Goal: Contribute content

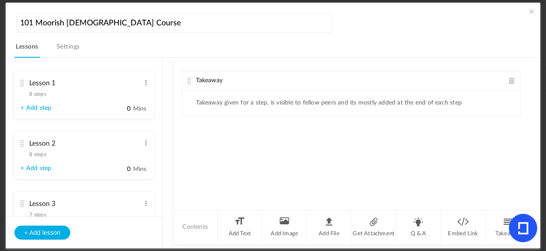
scroll to position [836, 0]
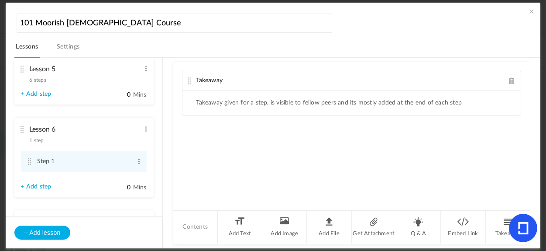
click at [511, 79] on span at bounding box center [512, 80] width 6 height 7
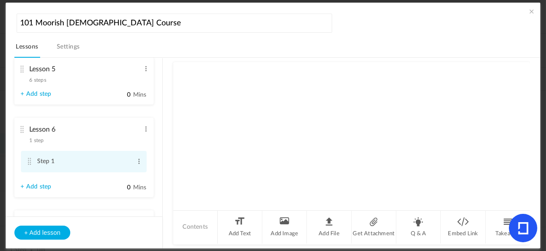
click at [30, 163] on cite at bounding box center [30, 161] width 6 height 7
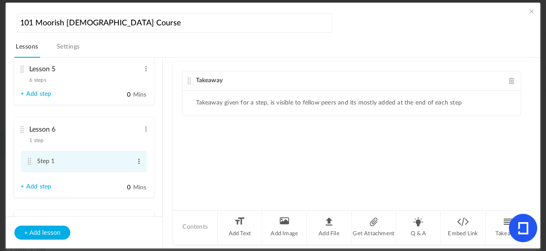
click at [136, 163] on span at bounding box center [139, 161] width 7 height 9
click at [119, 174] on link "Edit" at bounding box center [125, 175] width 34 height 10
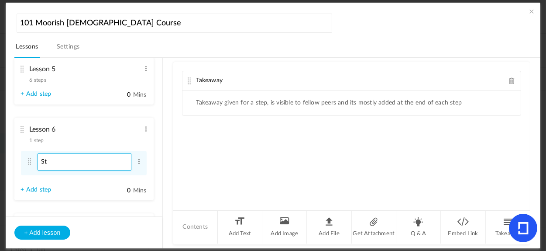
type input "S"
type input "About Lesson 6"
drag, startPoint x: 510, startPoint y: 79, endPoint x: 500, endPoint y: 81, distance: 10.3
click at [510, 79] on span at bounding box center [512, 80] width 6 height 7
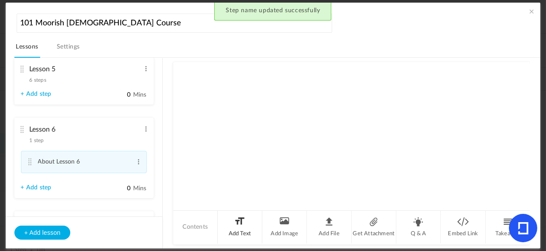
click at [237, 227] on li "Add Text" at bounding box center [240, 226] width 45 height 33
click at [247, 101] on div at bounding box center [351, 122] width 339 height 65
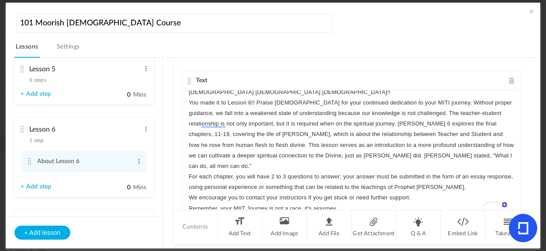
scroll to position [0, 0]
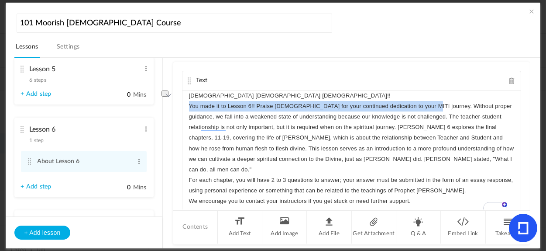
drag, startPoint x: 188, startPoint y: 107, endPoint x: 421, endPoint y: 107, distance: 232.6
click at [421, 107] on div "[DEMOGRAPHIC_DATA] [DEMOGRAPHIC_DATA] [DEMOGRAPHIC_DATA]!! You made it to Lesso…" at bounding box center [351, 155] width 339 height 131
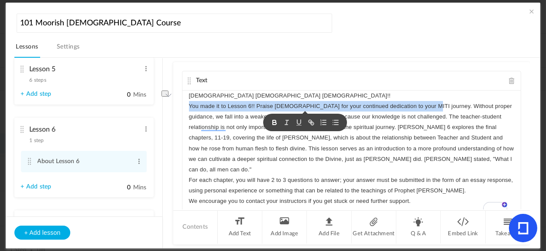
click at [275, 121] on icon "button" at bounding box center [275, 122] width 8 height 8
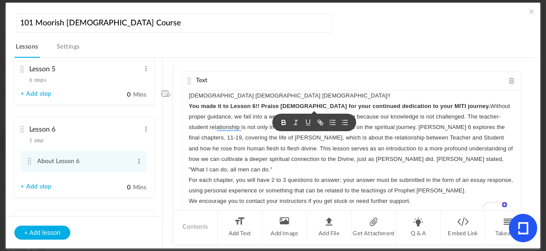
click at [443, 110] on p "You made it to Lesson 6!! Praise [DEMOGRAPHIC_DATA] for your continued dedicati…" at bounding box center [352, 138] width 326 height 74
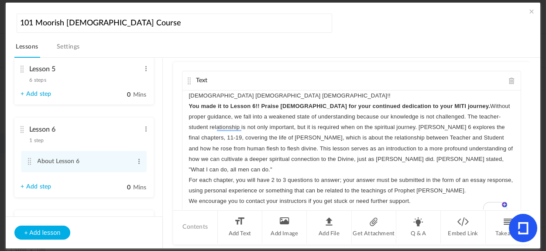
drag, startPoint x: 438, startPoint y: 104, endPoint x: 443, endPoint y: 105, distance: 5.7
click at [438, 104] on strong "You made it to Lesson 6!! Praise [DEMOGRAPHIC_DATA] for your continued dedicati…" at bounding box center [340, 106] width 302 height 7
click at [441, 106] on p "You made it to Lesson 6!! Praise [DEMOGRAPHIC_DATA] for your continued dedicati…" at bounding box center [352, 138] width 326 height 74
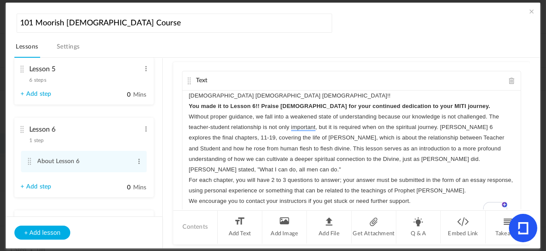
click at [32, 185] on link "+ Add step" at bounding box center [36, 186] width 31 height 7
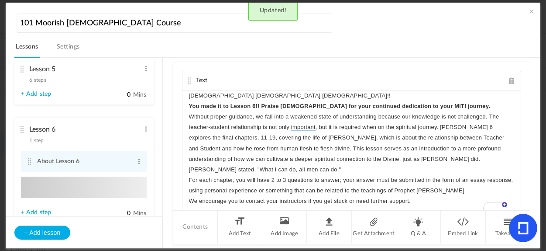
type input "Step 2"
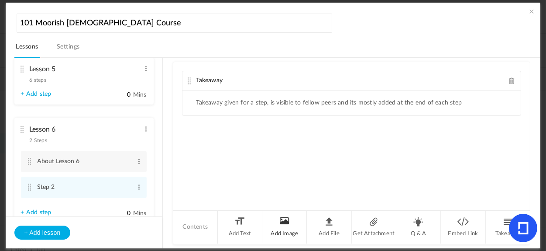
click at [287, 228] on li "Add Image" at bounding box center [284, 226] width 45 height 33
click at [510, 141] on span at bounding box center [512, 140] width 6 height 7
click at [511, 82] on span at bounding box center [512, 80] width 6 height 7
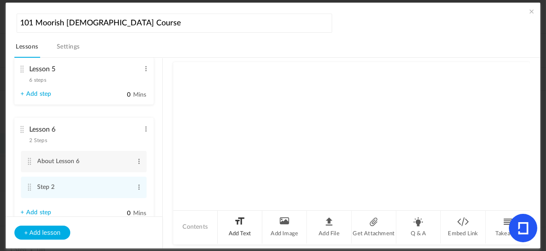
click at [248, 227] on li "Add Text" at bounding box center [240, 226] width 45 height 33
click at [279, 109] on div "To enrich screen reader interactions, please activate Accessibility in Grammarl…" at bounding box center [351, 122] width 339 height 65
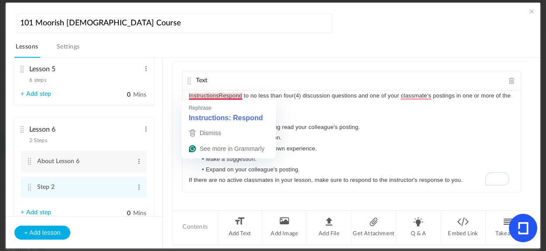
click at [220, 96] on p "InstructionsRespond to no less than four(4) discussion questions and one of you…" at bounding box center [352, 100] width 326 height 21
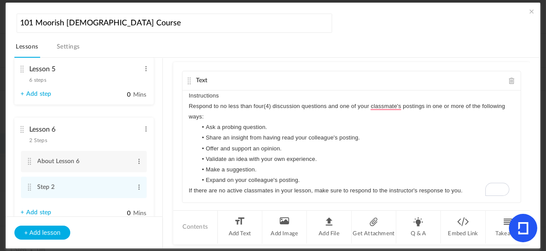
click at [41, 82] on span "6 steps" at bounding box center [38, 79] width 17 height 5
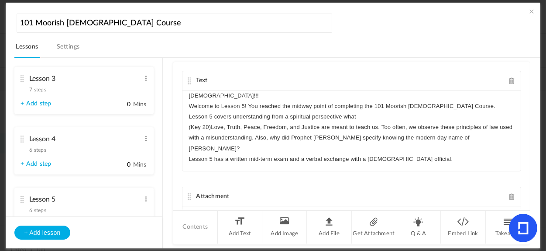
scroll to position [129, 0]
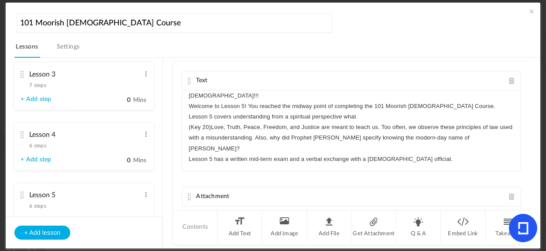
click at [40, 147] on span "6 steps" at bounding box center [38, 145] width 17 height 5
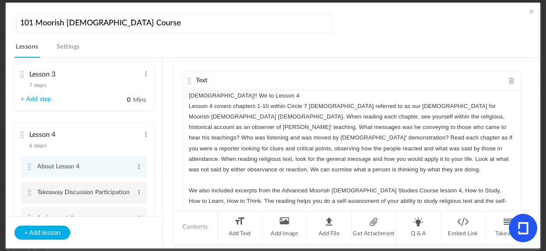
click at [31, 192] on cite at bounding box center [30, 192] width 6 height 7
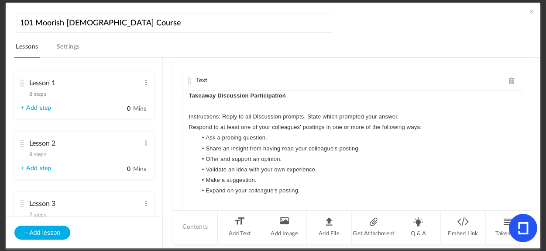
scroll to position [836, 0]
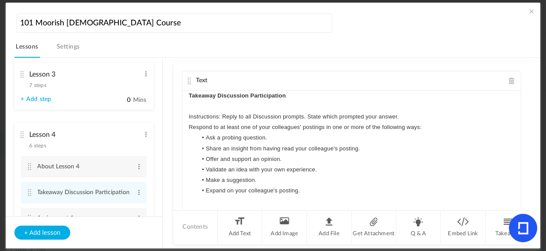
click at [301, 96] on p "Takeaway Discussion Participation" at bounding box center [352, 95] width 326 height 10
click at [275, 95] on strong "Takeaway Discussion Participation" at bounding box center [237, 95] width 97 height 7
drag, startPoint x: 188, startPoint y: 94, endPoint x: 268, endPoint y: 95, distance: 80.3
click at [312, 94] on div "Takeaway Discussion Participation ﻿ ﻿ Instructions: Reply to all Discussion pro…" at bounding box center [351, 155] width 339 height 131
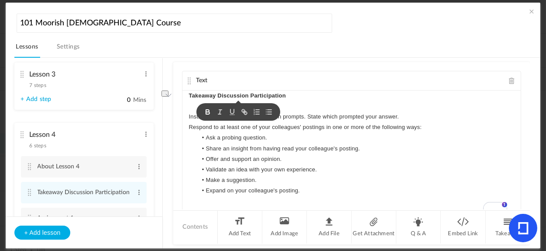
copy strong "Takeaway Discussion Participation"
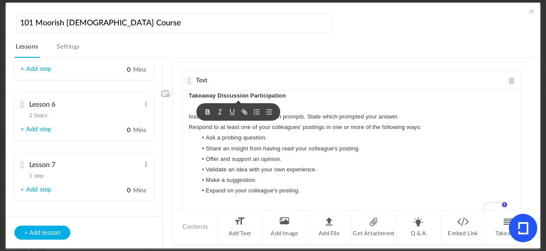
scroll to position [433, 0]
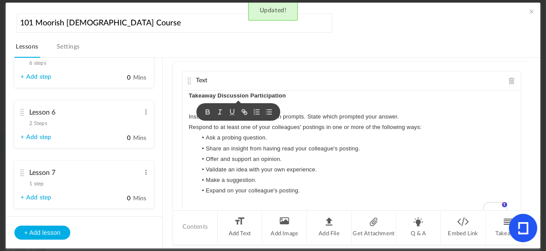
click at [36, 124] on span "2 Steps" at bounding box center [38, 122] width 17 height 5
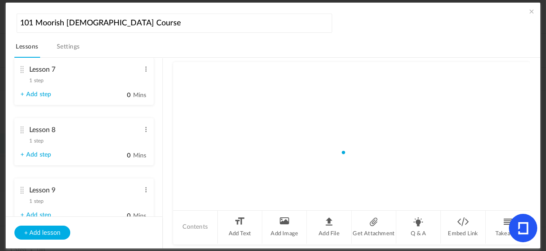
scroll to position [272, 0]
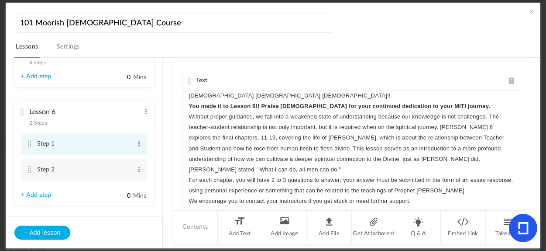
click at [137, 144] on span at bounding box center [139, 143] width 7 height 9
click at [119, 157] on link "Edit" at bounding box center [125, 158] width 34 height 10
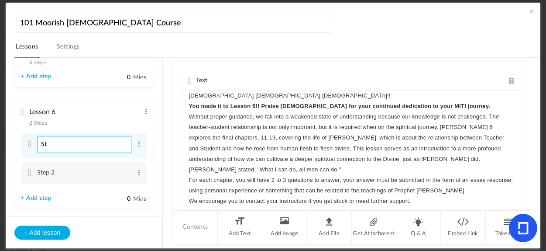
type input "S"
type input "About Lesson 6"
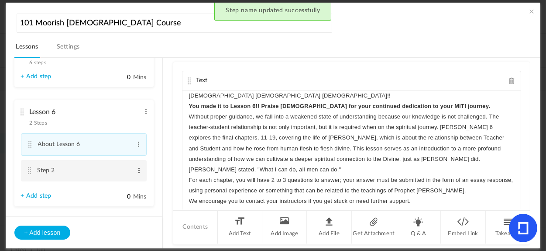
click at [136, 170] on span at bounding box center [139, 170] width 7 height 9
click at [116, 183] on link "Edit" at bounding box center [125, 184] width 34 height 10
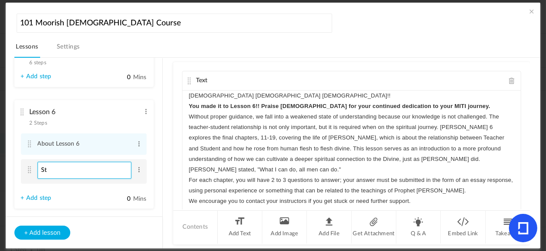
type input "S"
paste input "Takeaway Discussion Participation"
type input "Takeaway Discussion Participation"
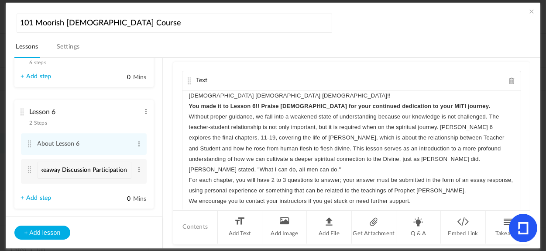
click at [385, 206] on p "Remember, your MIIT Journey is not a race, it's a journey." at bounding box center [352, 211] width 326 height 10
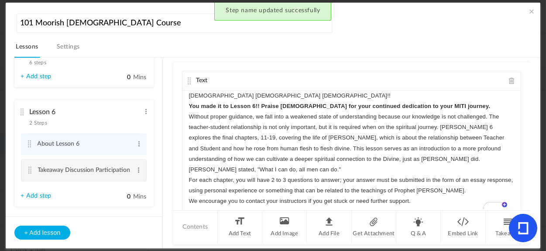
click at [26, 173] on li "Takeaway Discussion Participation Edit Delete" at bounding box center [84, 170] width 126 height 22
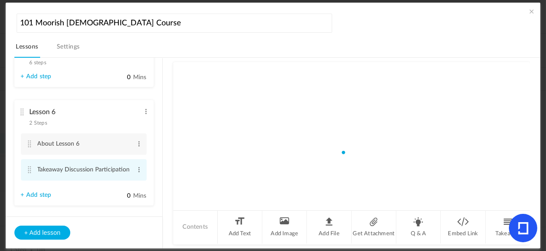
click at [28, 172] on cite at bounding box center [30, 169] width 6 height 7
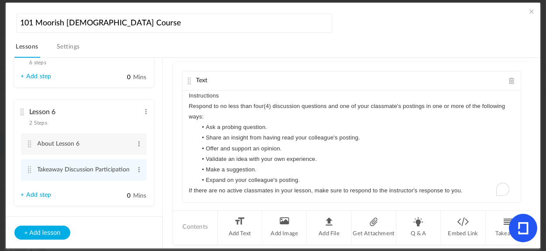
click at [221, 95] on p "Instructions" at bounding box center [352, 95] width 326 height 10
click at [189, 96] on p "Instructions" at bounding box center [352, 95] width 326 height 10
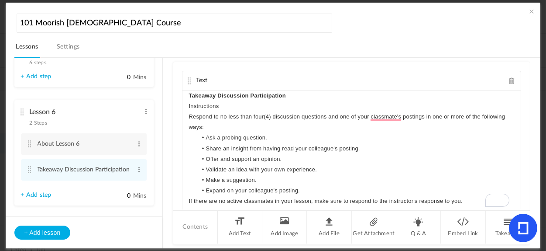
click at [239, 105] on p "﻿ Instructions" at bounding box center [352, 106] width 326 height 10
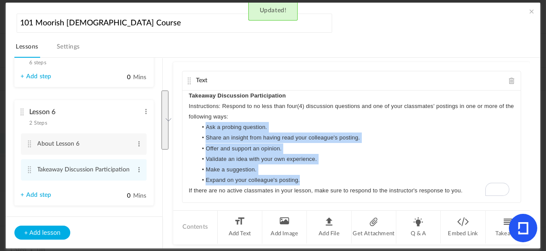
drag, startPoint x: 206, startPoint y: 129, endPoint x: 316, endPoint y: 180, distance: 121.7
click at [316, 180] on ul "Ask a probing question. Share an insight from having read your colleague's post…" at bounding box center [352, 153] width 326 height 63
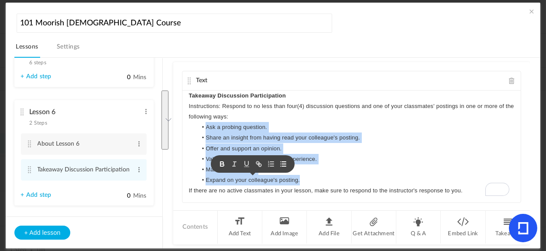
click at [219, 161] on icon "button" at bounding box center [222, 164] width 8 height 8
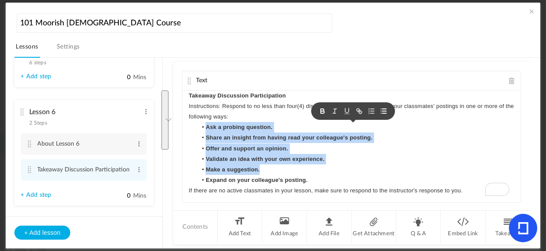
click at [394, 153] on li "Offer and support an opinion." at bounding box center [355, 148] width 317 height 10
click at [433, 141] on li "Share an insight from having read your colleague's posting." at bounding box center [355, 137] width 317 height 10
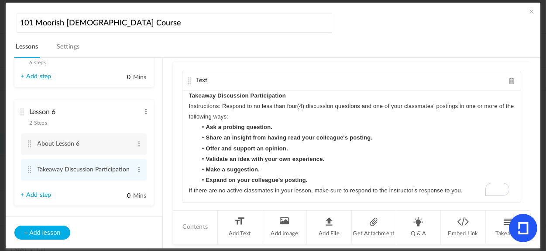
scroll to position [17, 0]
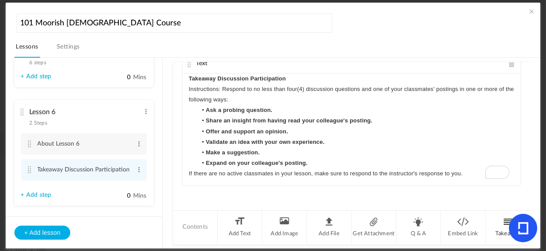
click at [501, 226] on li "Takeaway" at bounding box center [508, 226] width 45 height 33
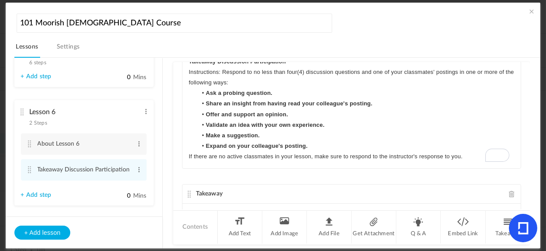
scroll to position [32, 0]
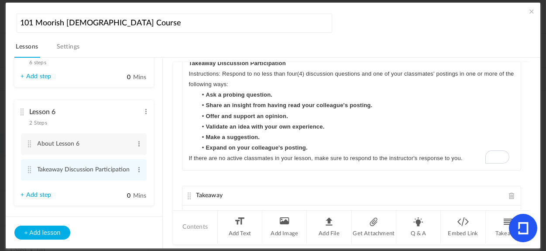
click at [445, 124] on li "Validate an idea with your own experience." at bounding box center [355, 126] width 317 height 10
click at [468, 162] on p "If there are no active classmates in your lesson, make sure to respond to the i…" at bounding box center [352, 158] width 326 height 10
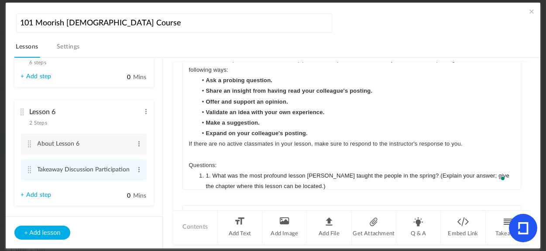
scroll to position [28, 0]
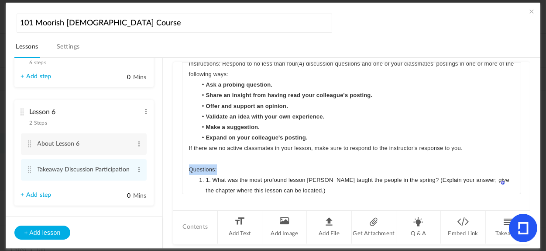
drag, startPoint x: 216, startPoint y: 165, endPoint x: 193, endPoint y: 162, distance: 22.8
click at [186, 167] on div "Takeaway Discussion Participation Instructions: Respond to no less than four(4)…" at bounding box center [351, 127] width 339 height 131
drag, startPoint x: 196, startPoint y: 152, endPoint x: 207, endPoint y: 177, distance: 26.9
click at [196, 153] on icon "button" at bounding box center [194, 153] width 8 height 8
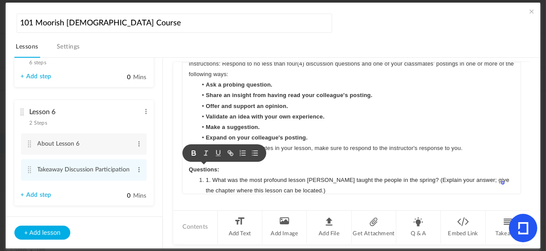
click at [251, 182] on span "1. What was the most profound lesson Jesus taught the people in the spring? (Ex…" at bounding box center [358, 184] width 305 height 17
click at [212, 177] on span "1. What was the most profound lesson Jesus taught the people in the spring? (Ex…" at bounding box center [358, 184] width 305 height 17
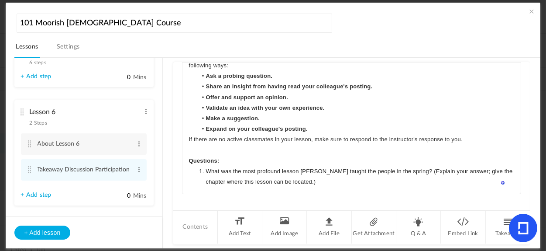
scroll to position [23, 0]
click at [336, 182] on li "What was the most profound lesson Jesus taught the people in the spring? (Expla…" at bounding box center [355, 176] width 317 height 21
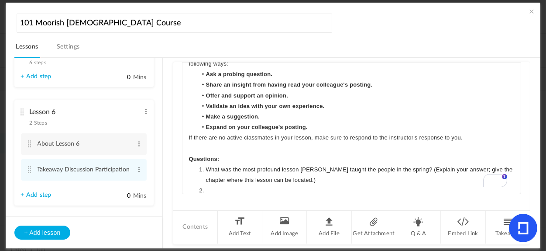
scroll to position [46, 0]
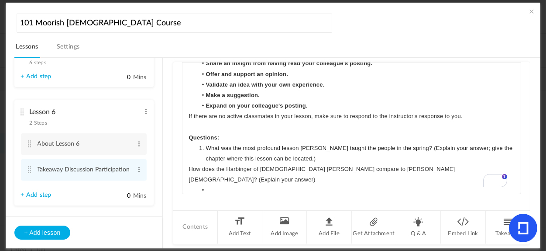
click at [189, 169] on p "How does the Harbinger of Prophet Drew Ali compare to John the Baptist? (Explai…" at bounding box center [352, 174] width 326 height 21
click at [312, 158] on li "What was the most profound lesson Jesus taught the people in the spring? (Expla…" at bounding box center [355, 153] width 317 height 21
drag, startPoint x: 198, startPoint y: 179, endPoint x: 234, endPoint y: 185, distance: 36.9
click at [223, 188] on div "Takeaway Discussion Participation Instructions: Respond to no less than four(4)…" at bounding box center [351, 127] width 339 height 131
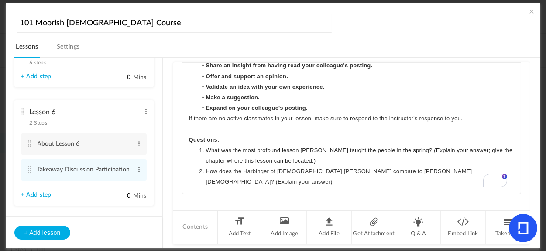
click at [463, 172] on li "How does the Harbinger of Prophet Drew Ali compare to John the Baptist? (Explai…" at bounding box center [355, 176] width 317 height 21
click at [326, 189] on span "In Chapter 11, what is the wisdom of Gautama?" at bounding box center [288, 192] width 165 height 7
click at [375, 187] on li "In Chapter 11, what is the wisdom of Gautama referring to?" at bounding box center [355, 192] width 317 height 10
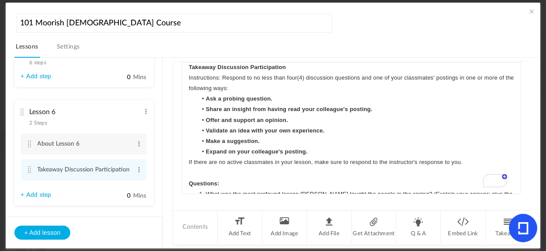
scroll to position [0, 0]
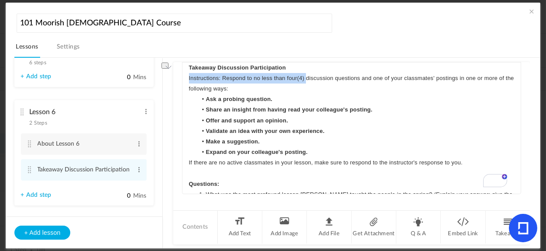
drag, startPoint x: 306, startPoint y: 80, endPoint x: 183, endPoint y: 77, distance: 122.7
click at [183, 77] on div "Takeaway Discussion Participation Instructions: Respond to no less than four(4)…" at bounding box center [351, 127] width 339 height 131
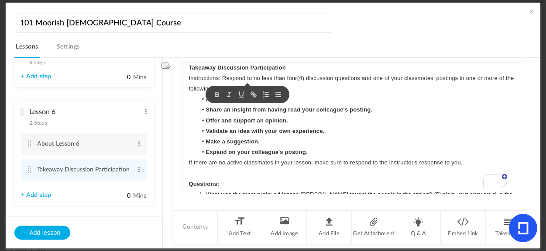
click at [324, 96] on li "Ask a probing question." at bounding box center [355, 99] width 317 height 10
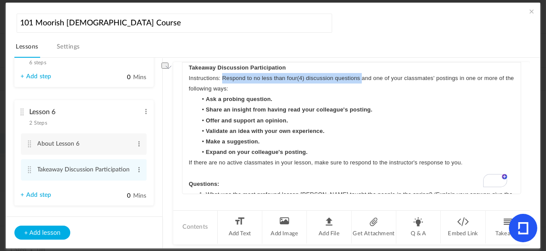
drag, startPoint x: 222, startPoint y: 78, endPoint x: 361, endPoint y: 80, distance: 139.2
click at [361, 80] on p "Instructions: Respond to no less than four(4) discussion questions and one of y…" at bounding box center [352, 83] width 326 height 21
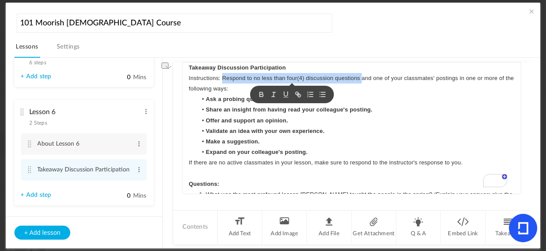
click at [257, 93] on button "button" at bounding box center [261, 94] width 12 height 10
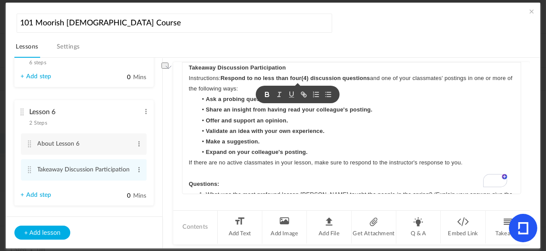
click at [429, 114] on li "Share an insight from having read your colleague's posting." at bounding box center [355, 109] width 317 height 10
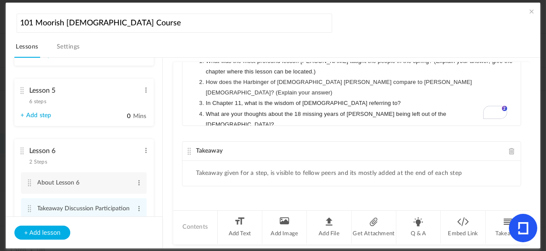
scroll to position [222, 0]
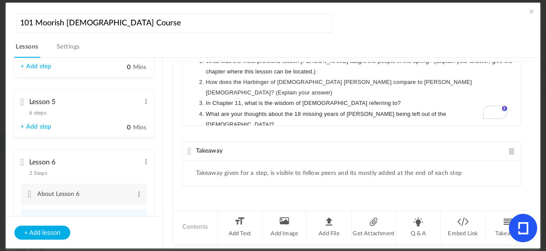
click at [43, 115] on span "6 steps" at bounding box center [38, 112] width 17 height 5
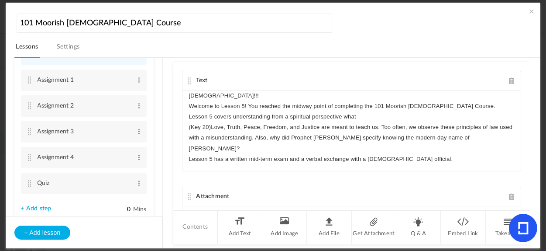
scroll to position [319, 0]
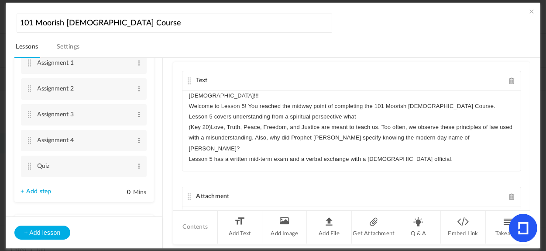
click at [41, 192] on link "+ Add step" at bounding box center [36, 191] width 31 height 7
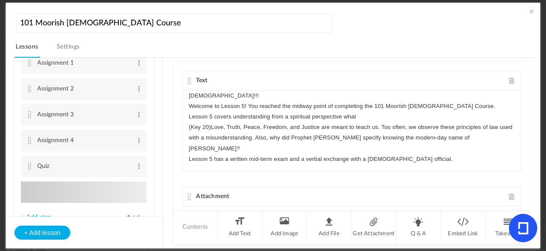
type input "Step 7"
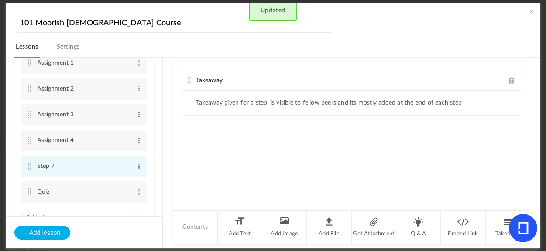
click at [137, 167] on span at bounding box center [139, 165] width 7 height 9
click at [153, 179] on ul "Lesson 1 8 steps Edit Delete Introduction to Lesson 1 Edit Delete Reading 1 Edi…" at bounding box center [84, 137] width 157 height 158
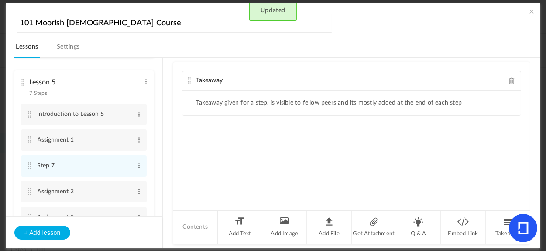
scroll to position [211, 0]
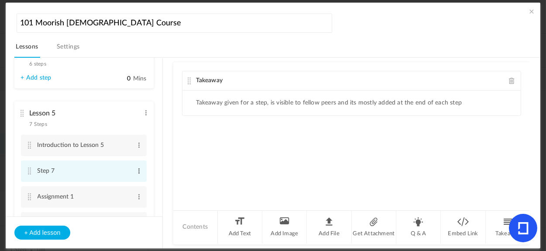
click at [136, 173] on span at bounding box center [139, 170] width 7 height 9
click at [118, 183] on link "Edit" at bounding box center [125, 185] width 34 height 10
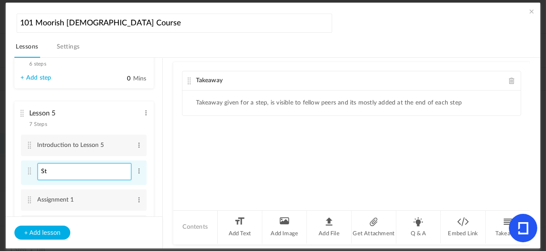
type input "S"
click at [124, 171] on input "Takeaway Discussion Participation" at bounding box center [85, 171] width 94 height 17
type input "Takeaway Discussion Participation"
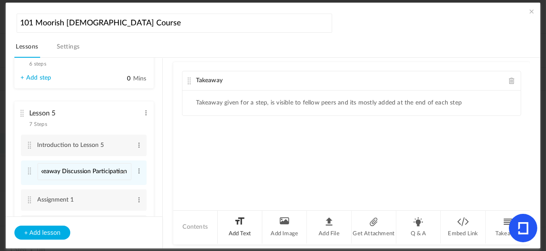
click at [244, 226] on li "Add Text" at bounding box center [240, 226] width 45 height 33
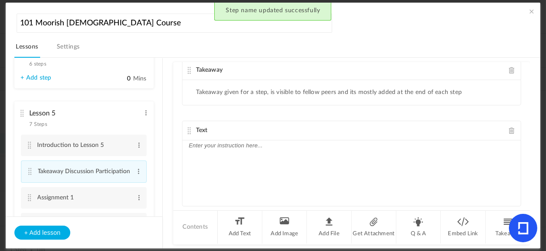
scroll to position [5, 0]
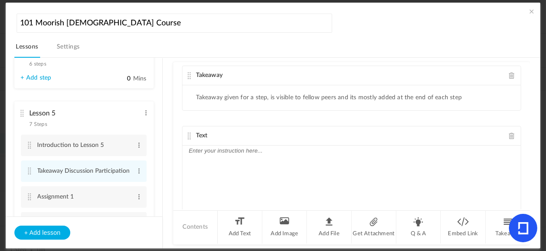
click at [506, 71] on div "Takeaway" at bounding box center [351, 75] width 339 height 19
click at [509, 76] on span at bounding box center [512, 75] width 6 height 7
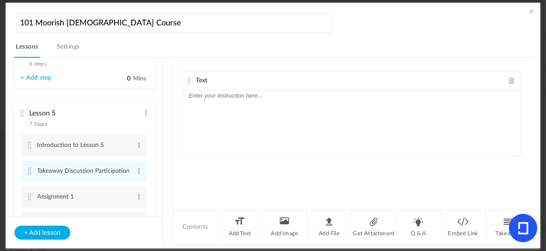
click at [245, 108] on div at bounding box center [351, 122] width 339 height 65
click at [261, 100] on p "Takeaway Discussion Particpation" at bounding box center [352, 95] width 326 height 10
drag, startPoint x: 299, startPoint y: 96, endPoint x: 156, endPoint y: 92, distance: 143.2
click at [156, 92] on section "Lesson 1 8 steps Edit Delete Introduction to Lesson 1 Edit Delete 0" at bounding box center [277, 153] width 505 height 191
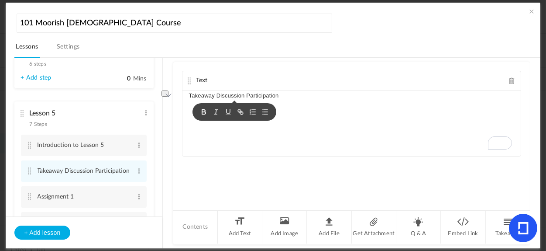
click at [204, 111] on icon "button" at bounding box center [204, 112] width 8 height 8
click at [324, 113] on div "Takeaway Discussion Participation" at bounding box center [351, 122] width 339 height 65
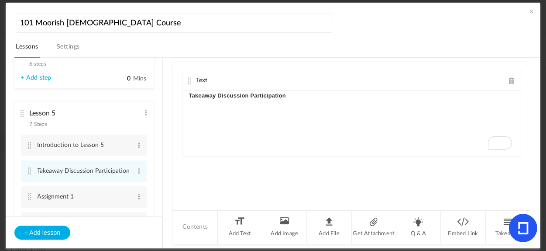
click at [313, 98] on p "Takeaway Discussion Participation" at bounding box center [352, 95] width 326 height 10
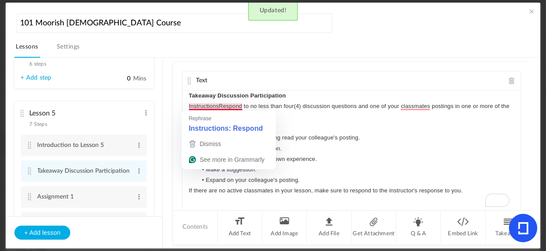
click at [219, 106] on p "InstructionsRespond to no less than four(4) discussion questions and one of you…" at bounding box center [352, 111] width 326 height 21
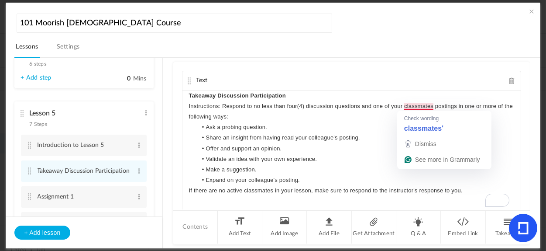
click at [416, 110] on div "Check wording classmates' Dismiss See more in Grammarly" at bounding box center [444, 139] width 94 height 58
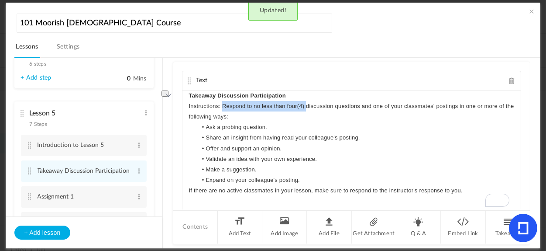
drag, startPoint x: 306, startPoint y: 108, endPoint x: 236, endPoint y: 103, distance: 70.9
click at [222, 107] on p "Instructions: Respond to no less than four(4) discussion questions and one of y…" at bounding box center [352, 111] width 326 height 21
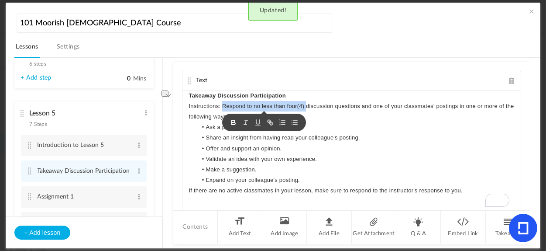
click at [232, 122] on icon "button" at bounding box center [233, 123] width 3 height 2
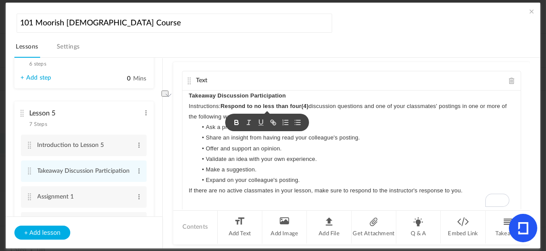
click at [474, 188] on p "If there are no active classmates in your lesson, make sure to respond to the i…" at bounding box center [352, 190] width 326 height 10
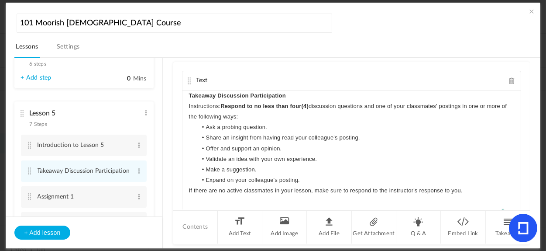
scroll to position [14, 0]
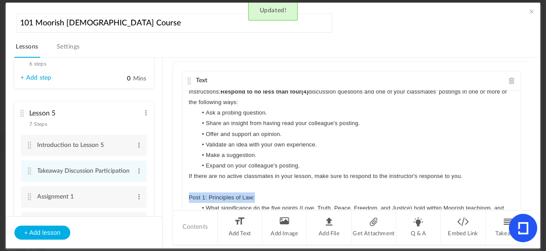
drag, startPoint x: 265, startPoint y: 196, endPoint x: 182, endPoint y: 198, distance: 83.8
click at [182, 198] on div "Text Takeaway Discussion Participation Instructions: Respond to no less than fo…" at bounding box center [352, 146] width 340 height 151
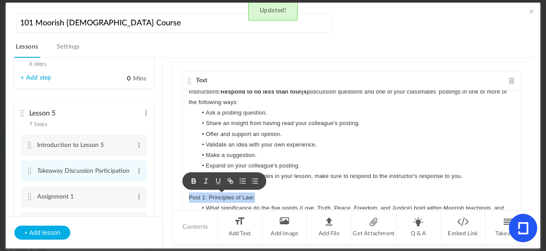
click at [194, 181] on icon "button" at bounding box center [194, 181] width 8 height 8
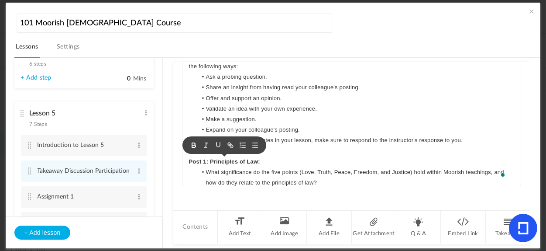
scroll to position [36, 0]
click at [403, 179] on li "What significance do the five points (Love, Truth, Peace, Freedom, and Justice)…" at bounding box center [355, 177] width 317 height 21
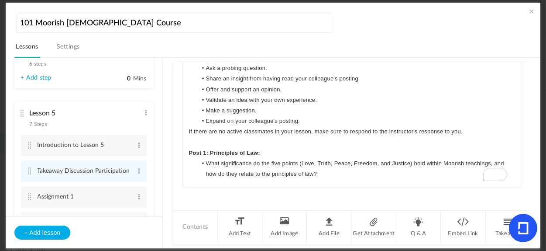
scroll to position [30, 0]
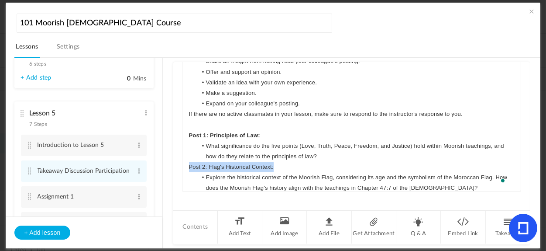
drag, startPoint x: 284, startPoint y: 168, endPoint x: 186, endPoint y: 168, distance: 98.2
click at [186, 169] on div "Takeaway Discussion Participation Instructions: Respond to no less than four(4)…" at bounding box center [351, 125] width 339 height 131
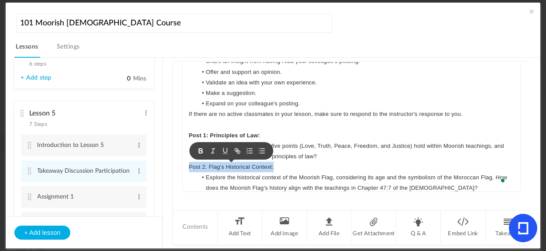
drag, startPoint x: 200, startPoint y: 147, endPoint x: 208, endPoint y: 147, distance: 7.9
click at [200, 147] on icon "button" at bounding box center [201, 151] width 8 height 8
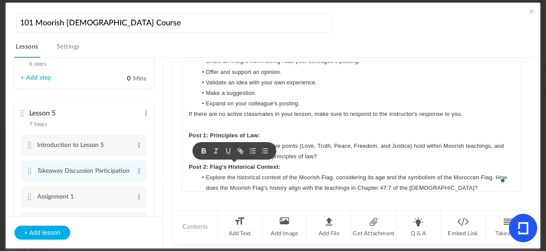
click at [346, 160] on li "What significance do the five points (Love, Truth, Peace, Freedom, and Justice)…" at bounding box center [355, 151] width 317 height 21
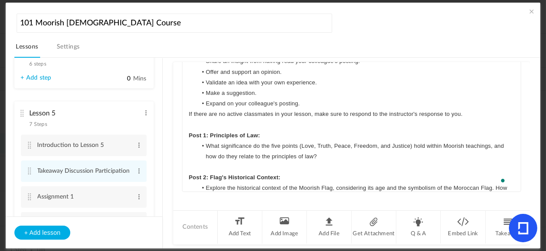
scroll to position [65, 0]
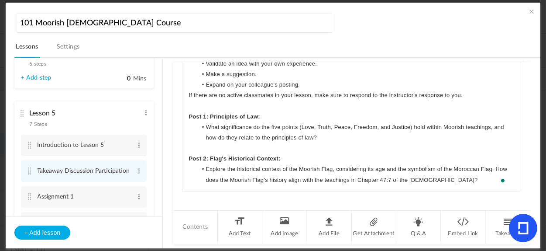
click at [470, 184] on div "Takeaway Discussion Participation Instructions: Respond to no less than four(4)…" at bounding box center [351, 125] width 339 height 131
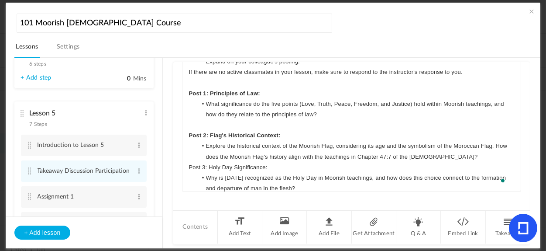
click at [470, 157] on li "Explore the historical context of the Moorish Flag, considering its age and the…" at bounding box center [355, 151] width 317 height 21
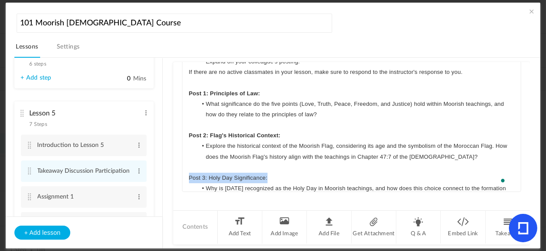
drag, startPoint x: 276, startPoint y: 176, endPoint x: 191, endPoint y: 168, distance: 85.9
click at [182, 175] on div "Takeaway Discussion Participation Instructions: Respond to no less than four(4)…" at bounding box center [351, 125] width 339 height 131
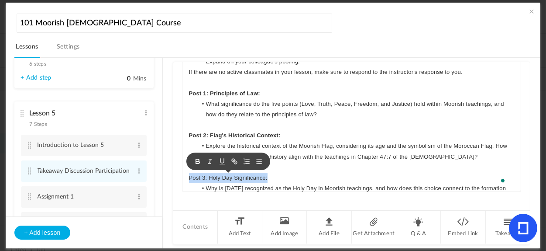
click at [198, 160] on icon "button" at bounding box center [198, 161] width 8 height 8
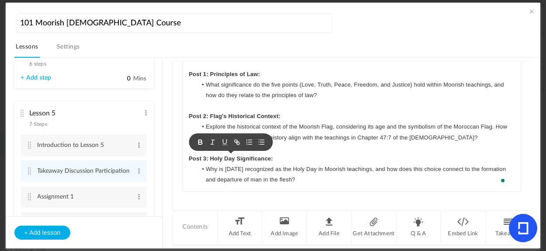
click at [351, 178] on li "Why is Friday recognized as the Holy Day in Moorish teachings, and how does thi…" at bounding box center [355, 174] width 317 height 21
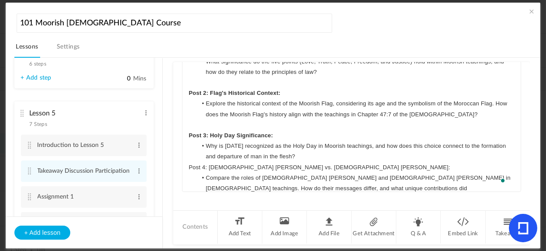
click at [357, 158] on li "Why is Friday recognized as the Holy Day in Moorish teachings, and how does thi…" at bounding box center [355, 151] width 317 height 21
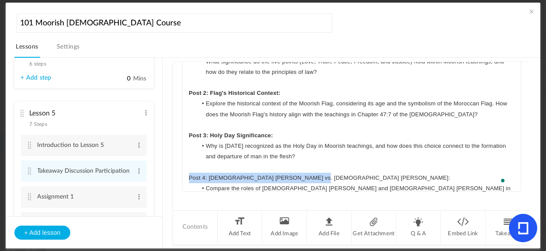
drag, startPoint x: 306, startPoint y: 175, endPoint x: 187, endPoint y: 176, distance: 118.3
click at [189, 179] on p "Post 4: Prophet Jesus vs. Prophet Drew Ali:" at bounding box center [352, 177] width 326 height 10
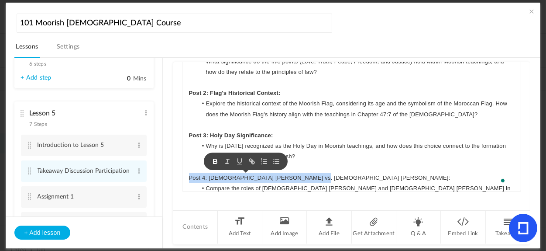
click at [217, 162] on icon "button" at bounding box center [215, 161] width 8 height 8
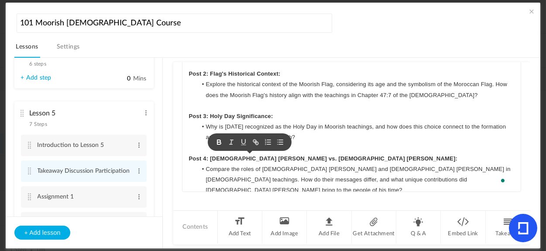
click at [427, 182] on li "Compare the roles of Prophet Jesus and Prophet Drew Ali in Moorish teachings. H…" at bounding box center [355, 180] width 317 height 32
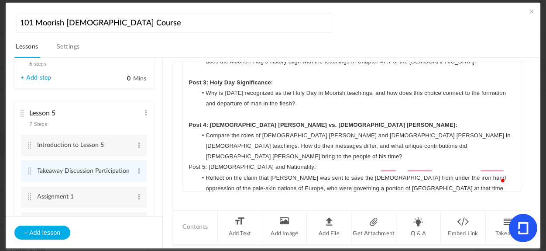
click at [443, 150] on li "Compare the roles of Prophet Jesus and Prophet Drew Ali in Moorish teachings. H…" at bounding box center [355, 146] width 317 height 32
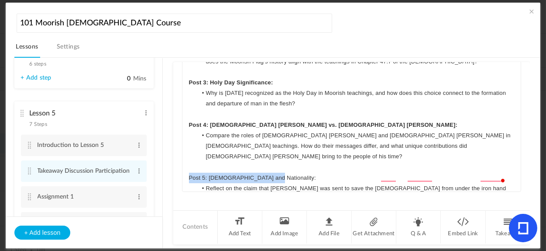
drag, startPoint x: 267, startPoint y: 163, endPoint x: 176, endPoint y: 161, distance: 91.2
click at [176, 163] on div "Text Takeaway Discussion Participation Instructions: Respond to no less than fo…" at bounding box center [351, 136] width 357 height 148
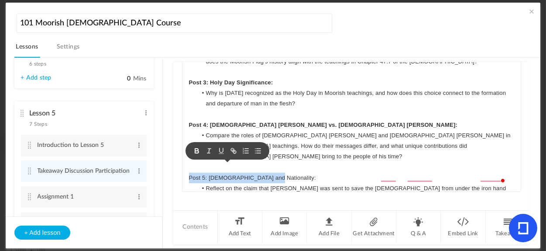
click at [197, 149] on icon "button" at bounding box center [197, 151] width 8 height 8
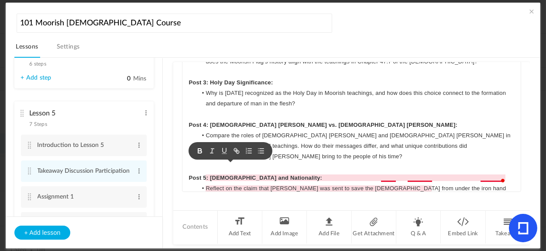
click at [388, 183] on li "Reflect on the claim that Jesus was sent to save the Israelites from under the …" at bounding box center [355, 204] width 317 height 42
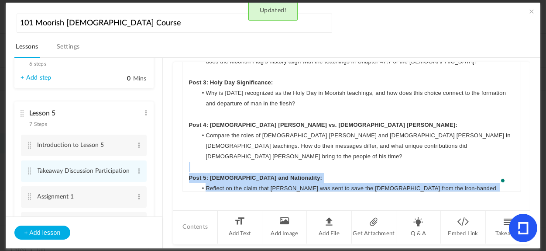
drag, startPoint x: 515, startPoint y: 153, endPoint x: 512, endPoint y: 192, distance: 39.0
click at [512, 190] on div "Takeaway Discussion Participation Instructions: Respond to no less than four(4)…" at bounding box center [351, 125] width 339 height 131
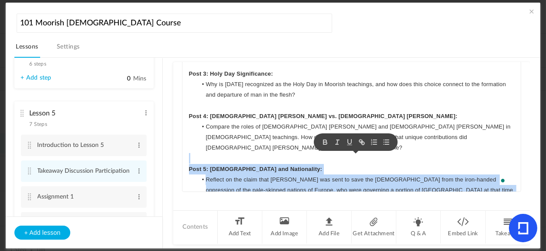
scroll to position [203, 0]
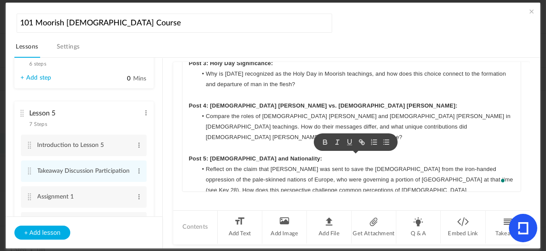
click at [505, 202] on div "Text Takeaway Discussion Participation Instructions: Respond to no less than fo…" at bounding box center [351, 136] width 357 height 148
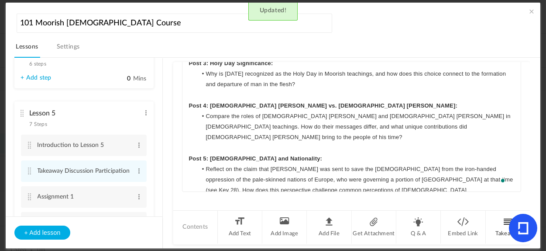
click at [502, 230] on li "Takeaway" at bounding box center [508, 226] width 45 height 33
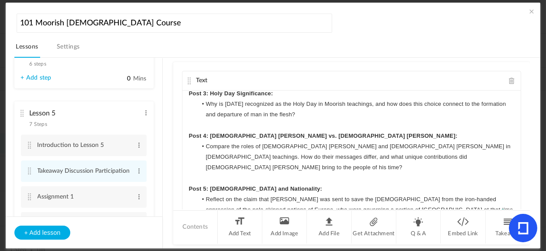
click at [517, 183] on div "Text Takeaway Discussion Participation Instructions: Respond to no less than fo…" at bounding box center [351, 136] width 357 height 148
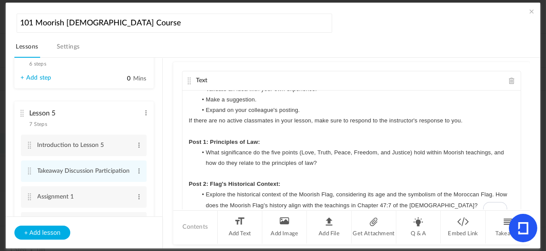
click at [466, 123] on p "If there are no active classmates in your lesson, make sure to respond to the i…" at bounding box center [352, 120] width 326 height 10
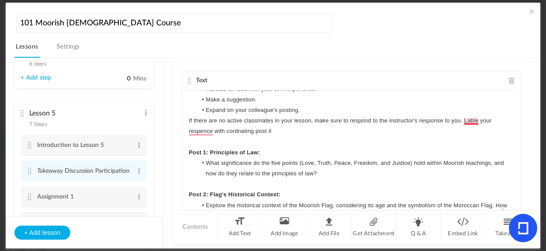
click at [473, 121] on p "If there are no active classmates in your lesson, make sure to respond to the i…" at bounding box center [352, 125] width 326 height 21
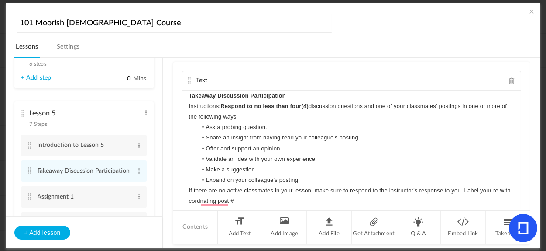
scroll to position [836, 0]
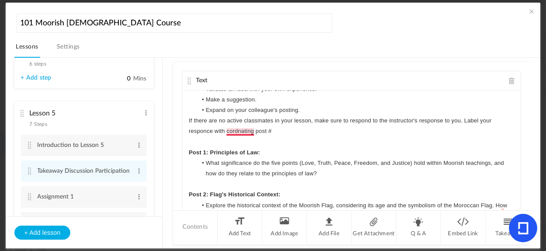
click at [241, 129] on p "If there are no active classmates in your lesson, make sure to respond to the i…" at bounding box center [352, 125] width 326 height 21
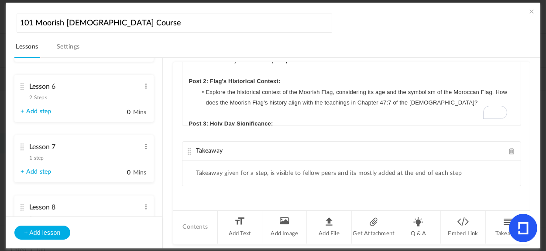
scroll to position [476, 0]
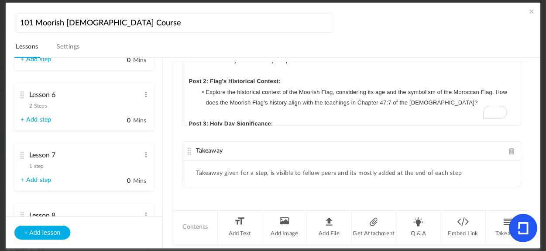
click at [34, 108] on span "2 Steps" at bounding box center [38, 105] width 17 height 5
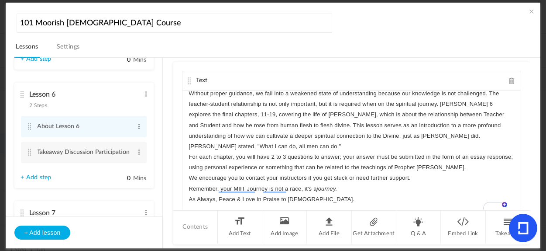
scroll to position [23, 0]
drag, startPoint x: 524, startPoint y: 115, endPoint x: 526, endPoint y: 186, distance: 70.7
click at [526, 186] on div "Text Islam Islam Islam!! You made it to Lesson 6!! Praise Allah for your contin…" at bounding box center [351, 136] width 357 height 148
click at [28, 155] on cite at bounding box center [30, 151] width 6 height 7
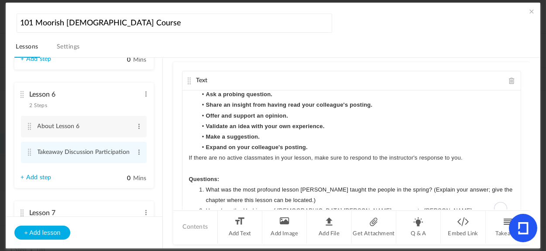
scroll to position [0, 0]
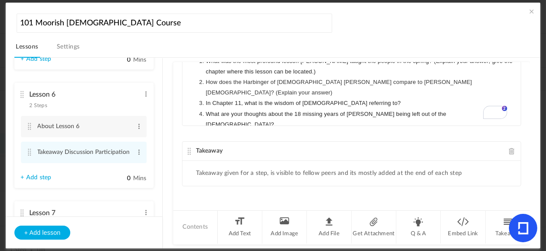
click at [46, 181] on link "+ Add step" at bounding box center [36, 177] width 31 height 7
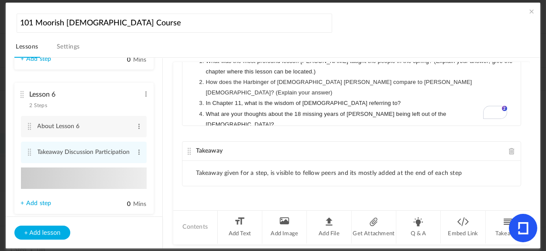
type input "Step 3"
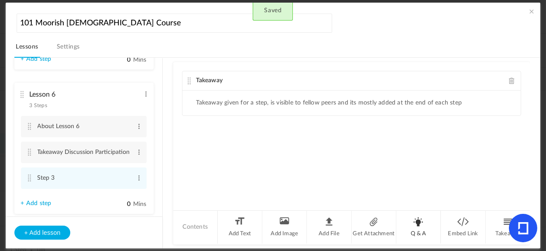
click at [417, 226] on li "Q & A" at bounding box center [418, 226] width 45 height 33
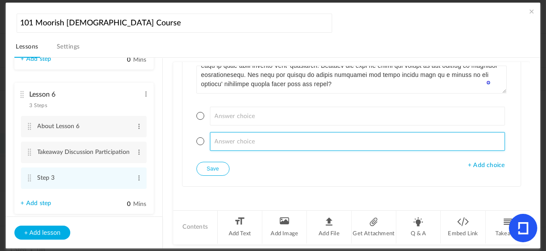
drag, startPoint x: 528, startPoint y: 150, endPoint x: 524, endPoint y: 102, distance: 48.1
click at [524, 102] on div "Lesson 1 8 steps Edit Delete Introduction to Lesson 1 Edit Delete" at bounding box center [277, 153] width 526 height 191
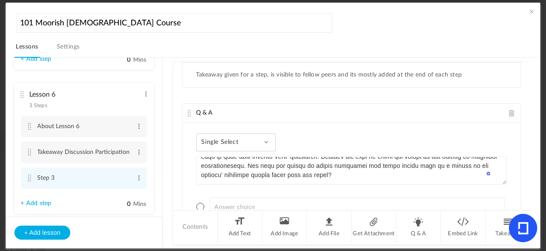
click at [265, 143] on span at bounding box center [266, 142] width 4 height 4
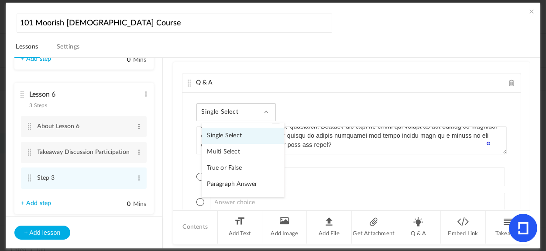
click at [246, 179] on link "Paragraph Answer" at bounding box center [243, 184] width 82 height 16
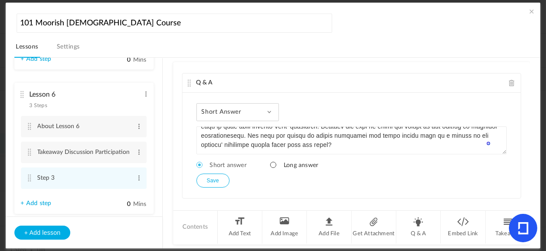
click at [274, 165] on span at bounding box center [273, 164] width 6 height 6
click at [218, 176] on button "Save" at bounding box center [212, 180] width 33 height 14
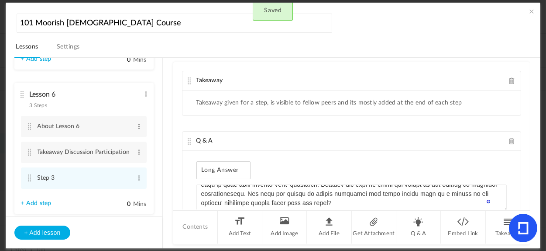
click at [509, 81] on span at bounding box center [512, 80] width 6 height 7
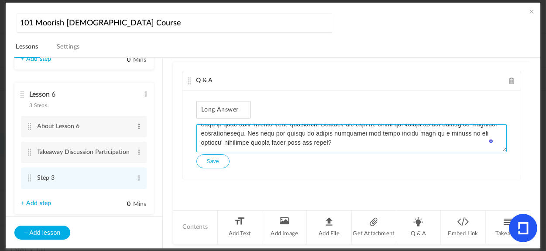
drag, startPoint x: 504, startPoint y: 150, endPoint x: 502, endPoint y: 169, distance: 19.2
click at [504, 191] on div "Q & A Long Answer Single Select Multi Select True or False Paragraph Answer + A…" at bounding box center [351, 136] width 357 height 148
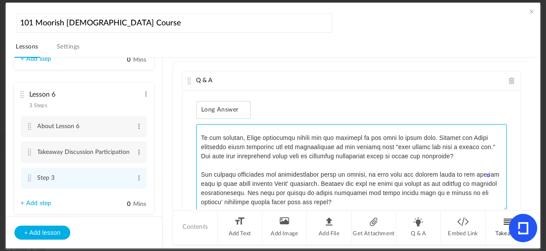
drag, startPoint x: 503, startPoint y: 149, endPoint x: 508, endPoint y: 241, distance: 92.2
click at [508, 241] on div "Q & A Long Answer Single Select Multi Select True or False Paragraph Answer + A…" at bounding box center [351, 153] width 357 height 182
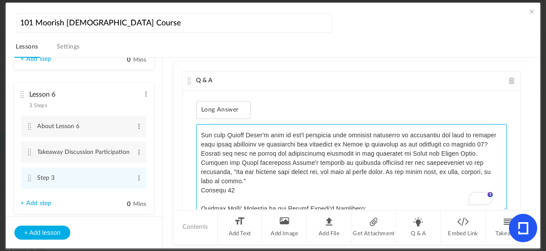
click at [300, 156] on textarea "To enrich screen reader interactions, please activate Accessibility in Grammarl…" at bounding box center [351, 167] width 311 height 87
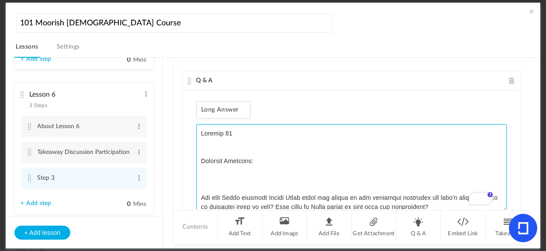
click at [257, 132] on textarea "To enrich screen reader interactions, please activate Accessibility in Grammarl…" at bounding box center [351, 167] width 311 height 87
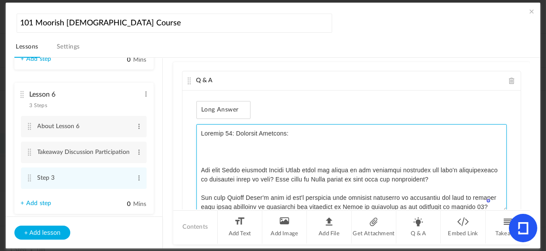
click at [240, 145] on textarea "To enrich screen reader interactions, please activate Accessibility in Grammarl…" at bounding box center [351, 167] width 311 height 87
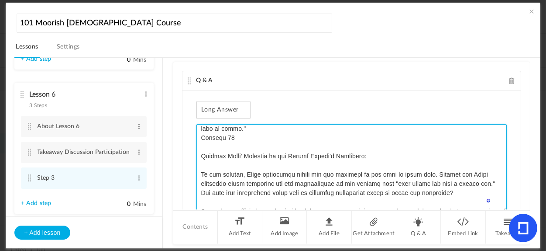
click at [294, 141] on textarea "To enrich screen reader interactions, please activate Accessibility in Grammarl…" at bounding box center [351, 167] width 311 height 87
click at [290, 147] on textarea "To enrich screen reader interactions, please activate Accessibility in Grammarl…" at bounding box center [351, 167] width 311 height 87
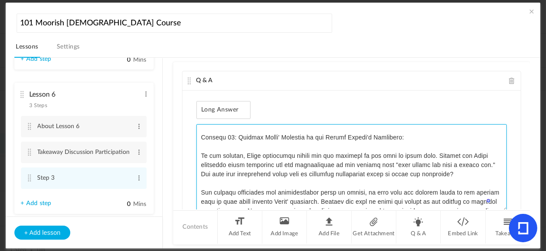
drag, startPoint x: 368, startPoint y: 145, endPoint x: 201, endPoint y: 147, distance: 167.2
click at [201, 147] on textarea "To enrich screen reader interactions, please activate Accessibility in Grammarl…" at bounding box center [351, 167] width 311 height 87
type textarea "Chapter 11: Critical Thinking: Why does Jesus question Barato Arabo about the s…"
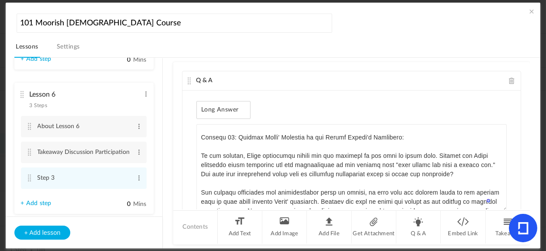
drag, startPoint x: 212, startPoint y: 147, endPoint x: 171, endPoint y: 146, distance: 40.6
click at [168, 16] on button "See rewrite suggestions" at bounding box center [164, 12] width 7 height 7
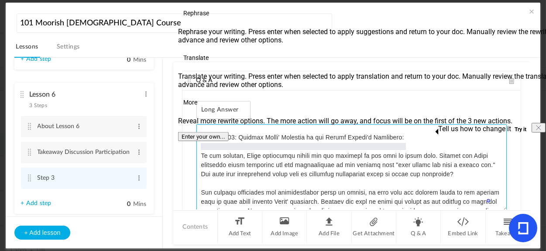
click at [459, 149] on textarea "To enrich screen reader interactions, please activate Accessibility in Grammarl…" at bounding box center [351, 167] width 311 height 87
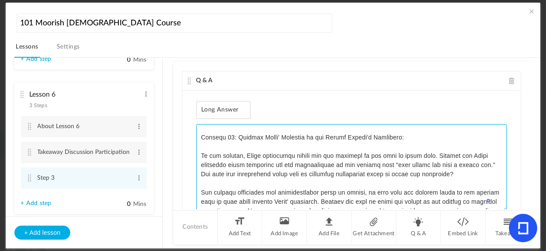
click at [368, 161] on textarea "To enrich screen reader interactions, please activate Accessibility in Grammarl…" at bounding box center [351, 167] width 311 height 87
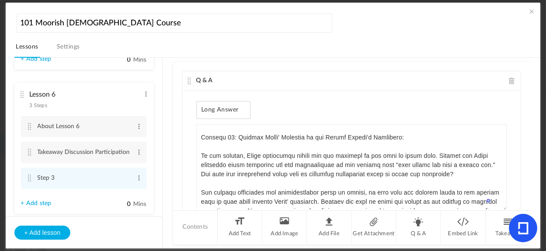
drag, startPoint x: 524, startPoint y: 149, endPoint x: 524, endPoint y: 178, distance: 29.2
click at [524, 178] on div "Q & A Long Answer Single Select Multi Select True or False Paragraph Answer + A…" at bounding box center [351, 136] width 357 height 148
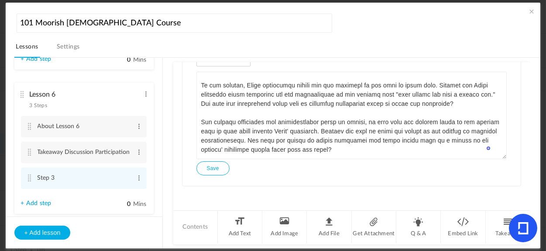
click at [334, 176] on div "Long Answer Single Select Multi Select True or False Paragraph Answer + Add cho…" at bounding box center [351, 112] width 339 height 148
click at [208, 166] on button "Save" at bounding box center [212, 168] width 33 height 14
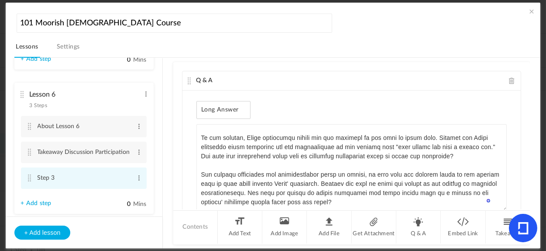
click at [29, 178] on cite at bounding box center [30, 177] width 6 height 7
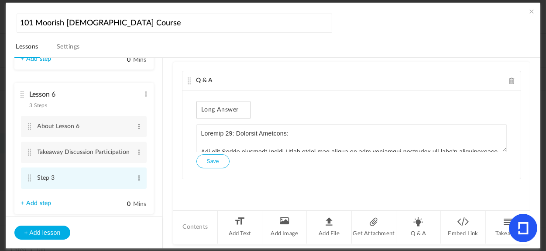
click at [136, 179] on span at bounding box center [139, 177] width 7 height 9
click at [117, 192] on link "Edit" at bounding box center [125, 192] width 34 height 10
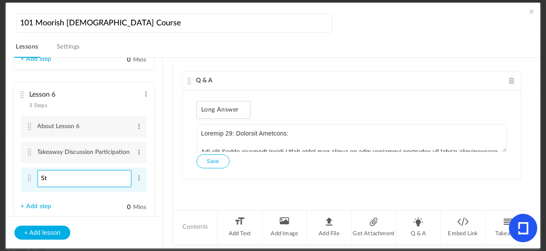
type input "S"
type input "Assignment Chap 11-12"
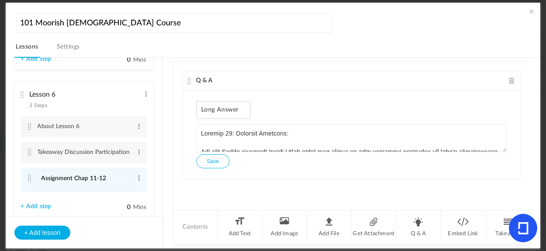
click at [221, 186] on div "Q & A Long Answer + Add choice Save" at bounding box center [351, 136] width 357 height 148
